Goal: Task Accomplishment & Management: Use online tool/utility

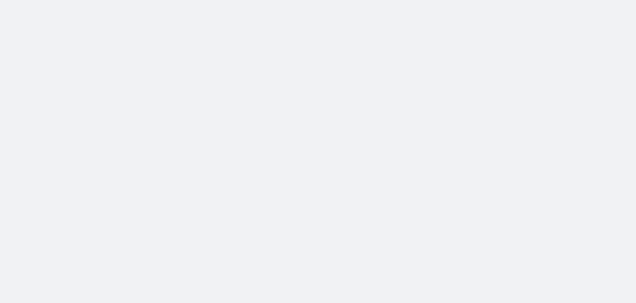
click at [412, 153] on body at bounding box center [318, 151] width 636 height 303
click at [246, 120] on body at bounding box center [318, 151] width 636 height 303
drag, startPoint x: 318, startPoint y: 201, endPoint x: 322, endPoint y: 164, distance: 36.5
click at [320, 201] on body at bounding box center [318, 151] width 636 height 303
click at [442, 18] on body at bounding box center [318, 151] width 636 height 303
